Goal: Information Seeking & Learning: Learn about a topic

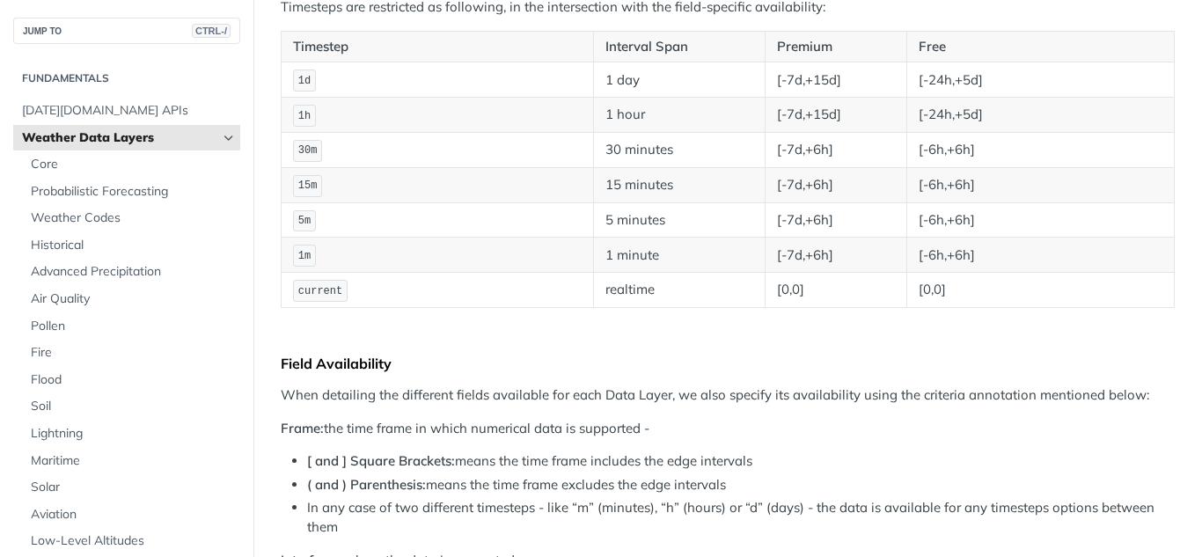
scroll to position [382, 0]
click at [463, 186] on td "15m" at bounding box center [438, 182] width 312 height 35
drag, startPoint x: 0, startPoint y: 0, endPoint x: 463, endPoint y: 186, distance: 498.7
click at [463, 186] on td "15m" at bounding box center [438, 182] width 312 height 35
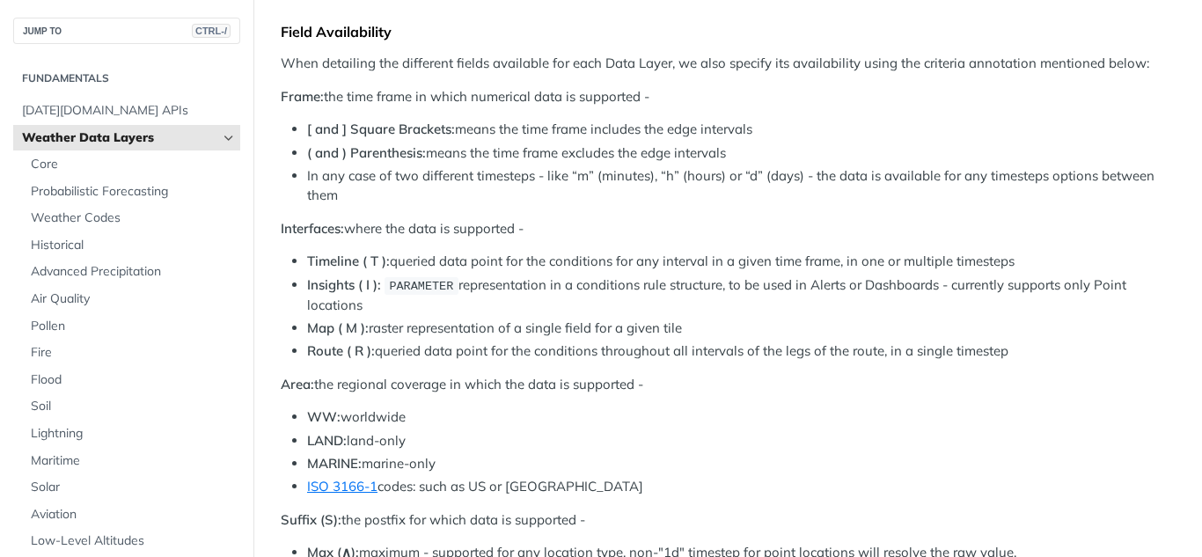
scroll to position [714, 0]
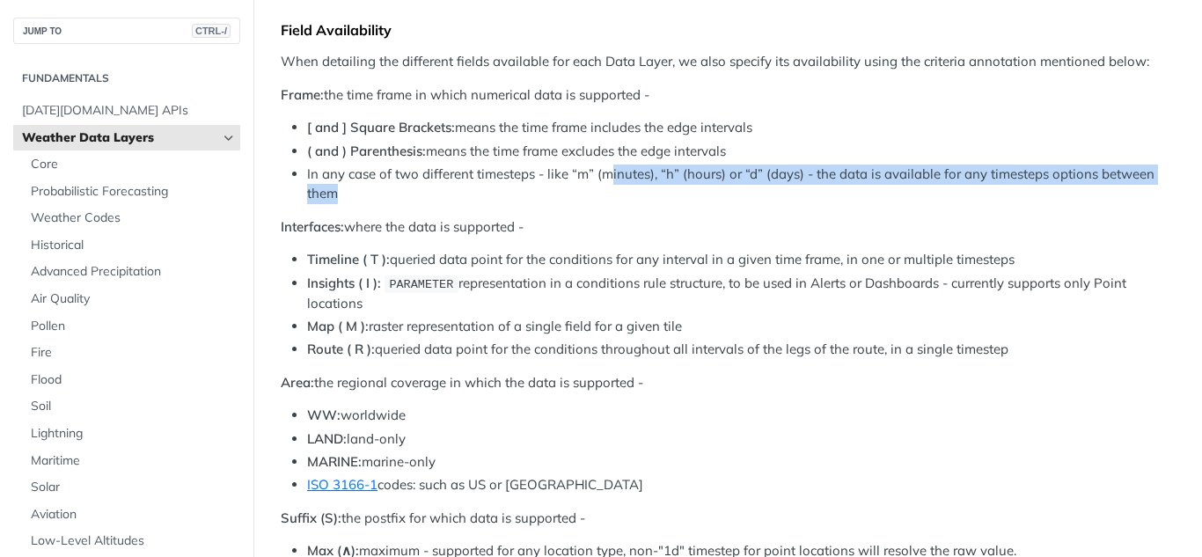
drag, startPoint x: 356, startPoint y: 198, endPoint x: 618, endPoint y: 183, distance: 262.7
click at [618, 183] on li "In any case of two different timesteps - like “m” (minutes), “h” (hours) or “d”…" at bounding box center [741, 185] width 868 height 40
click at [679, 181] on li "In any case of two different timesteps - like “m” (minutes), “h” (hours) or “d”…" at bounding box center [741, 185] width 868 height 40
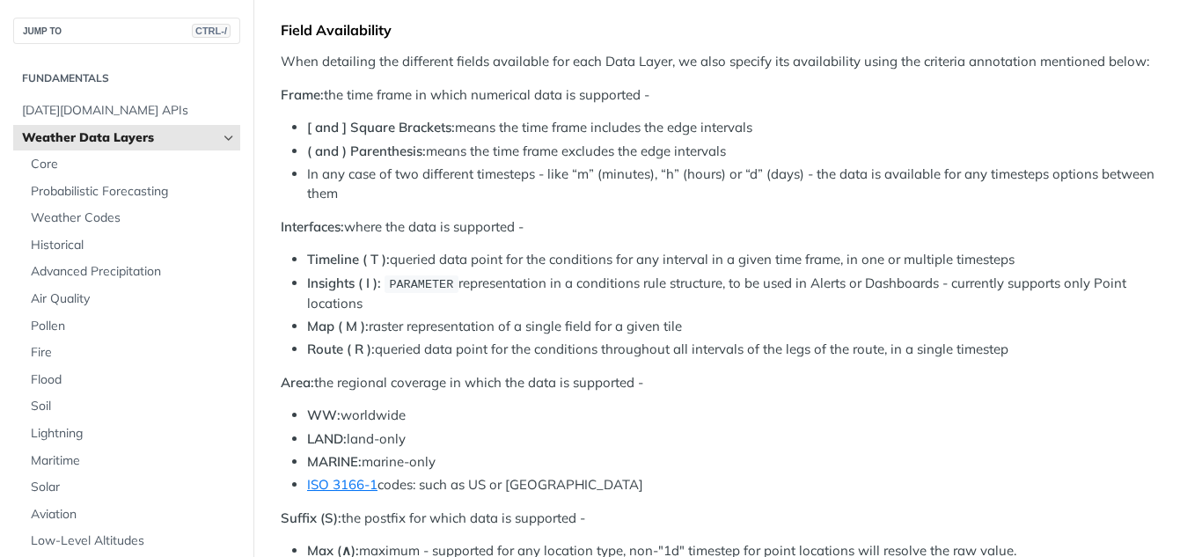
click at [686, 320] on li "Map ( M ): raster representation of a single field for a given tile" at bounding box center [741, 327] width 868 height 20
drag, startPoint x: 1043, startPoint y: 556, endPoint x: 1165, endPoint y: 256, distance: 324.0
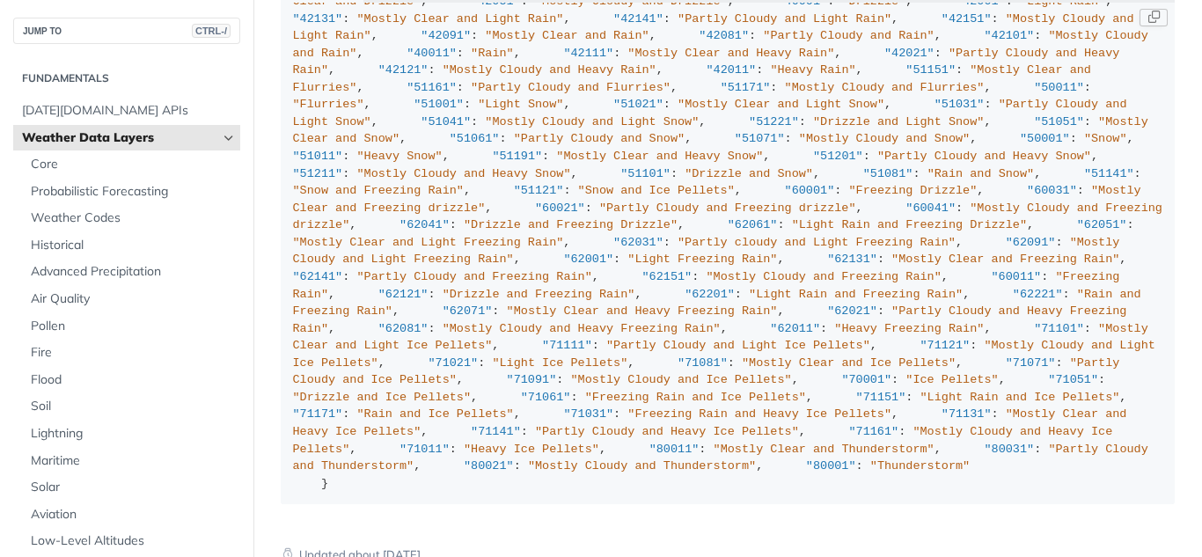
scroll to position [3293, 0]
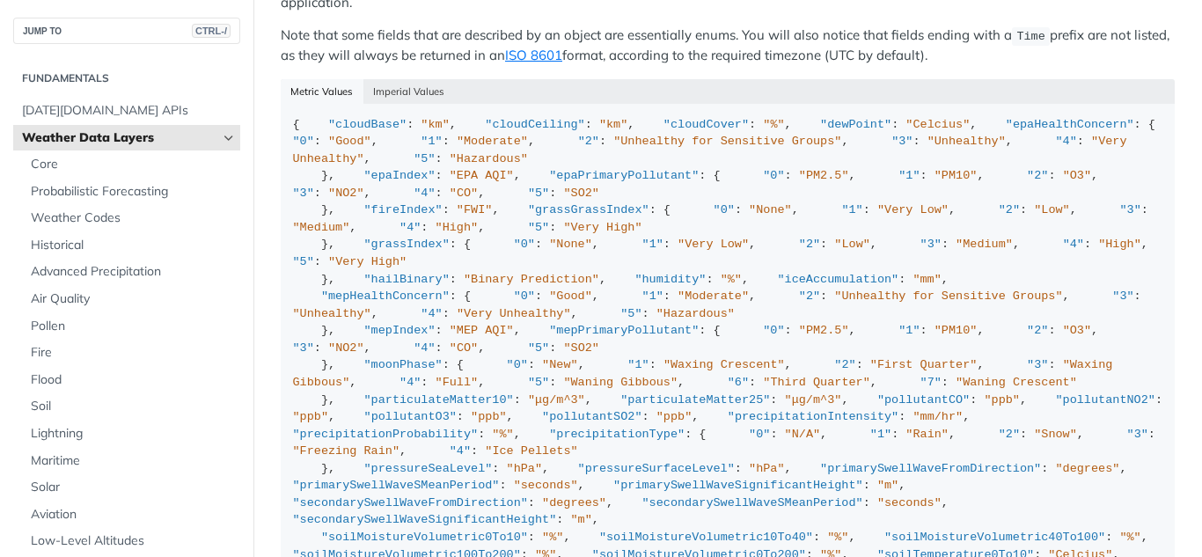
scroll to position [1854, 0]
